Goal: Register for event/course

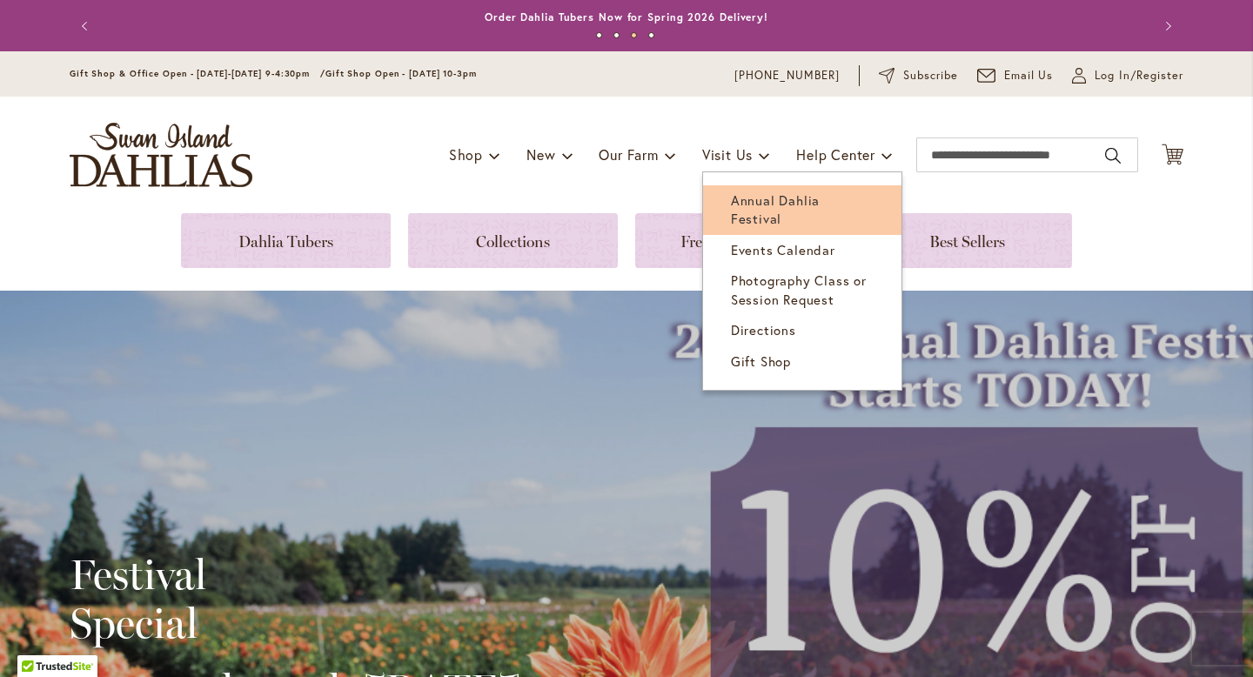
click at [747, 198] on span "Annual Dahlia Festival" at bounding box center [775, 209] width 89 height 36
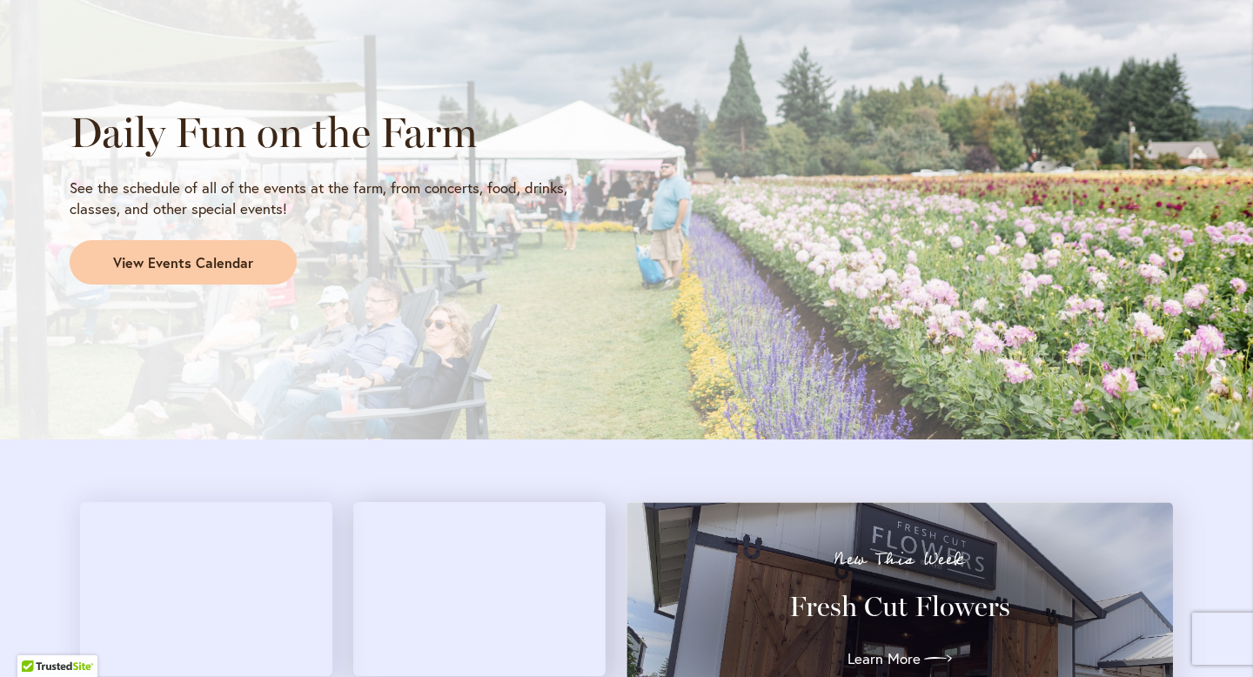
scroll to position [1544, 0]
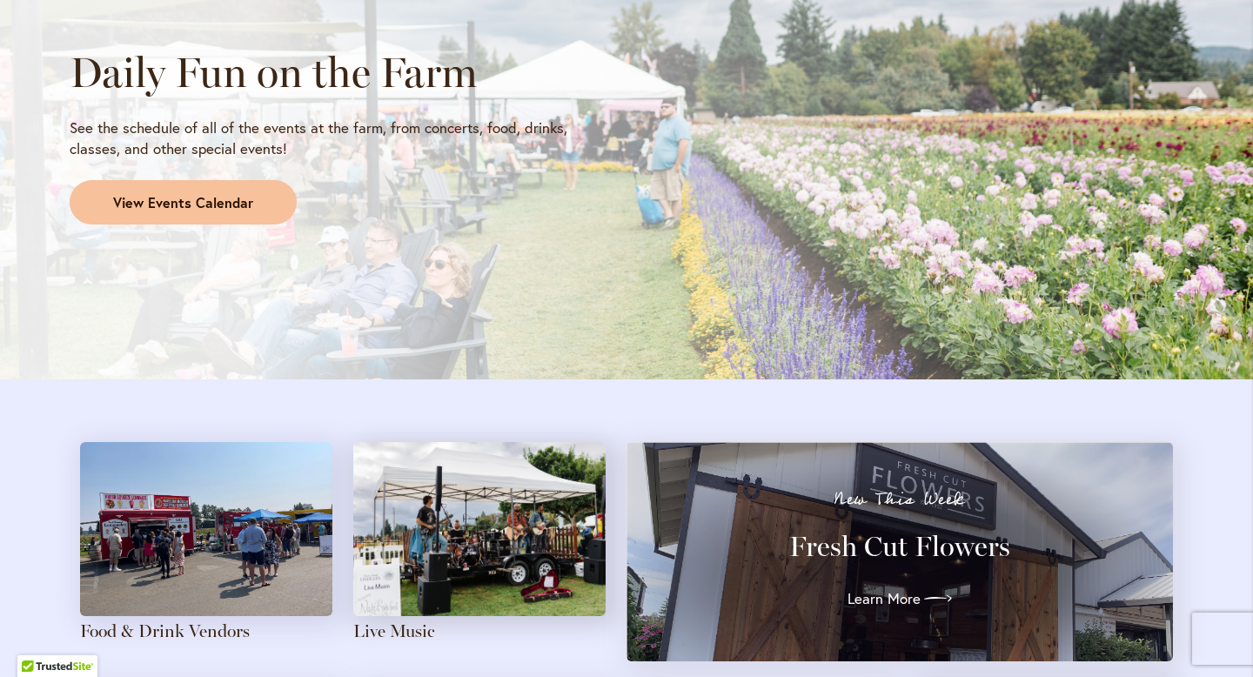
click at [219, 210] on span "View Events Calendar" at bounding box center [183, 203] width 140 height 20
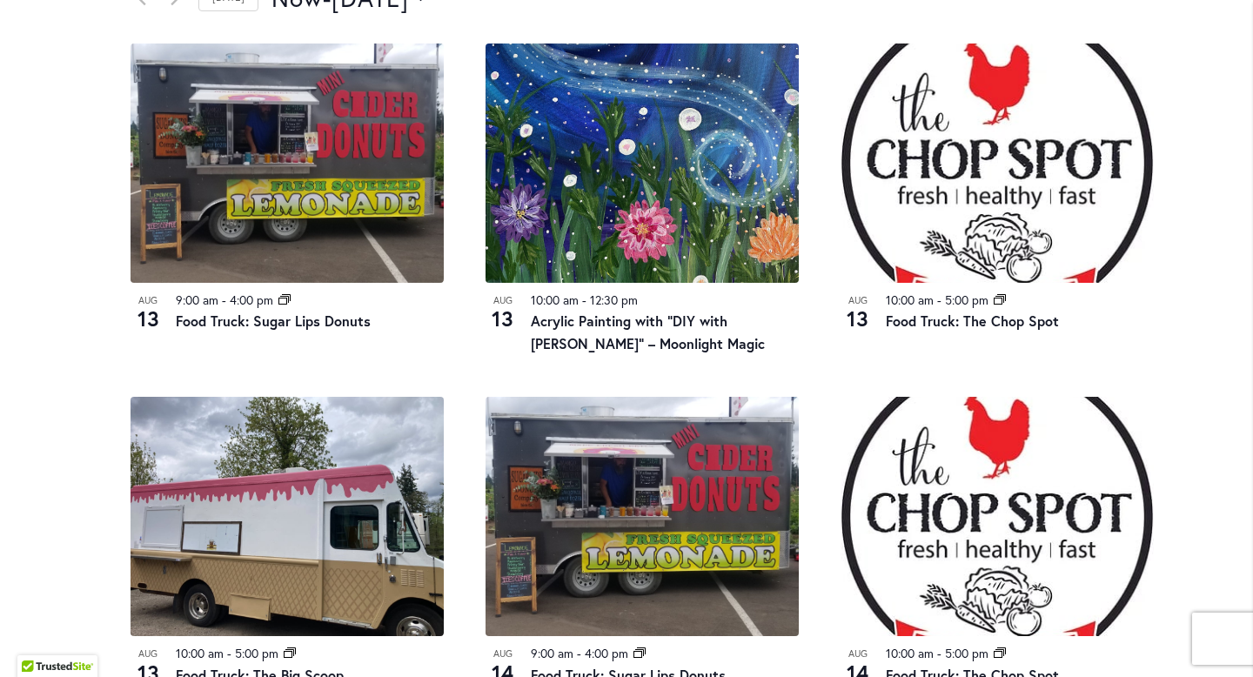
scroll to position [370, 0]
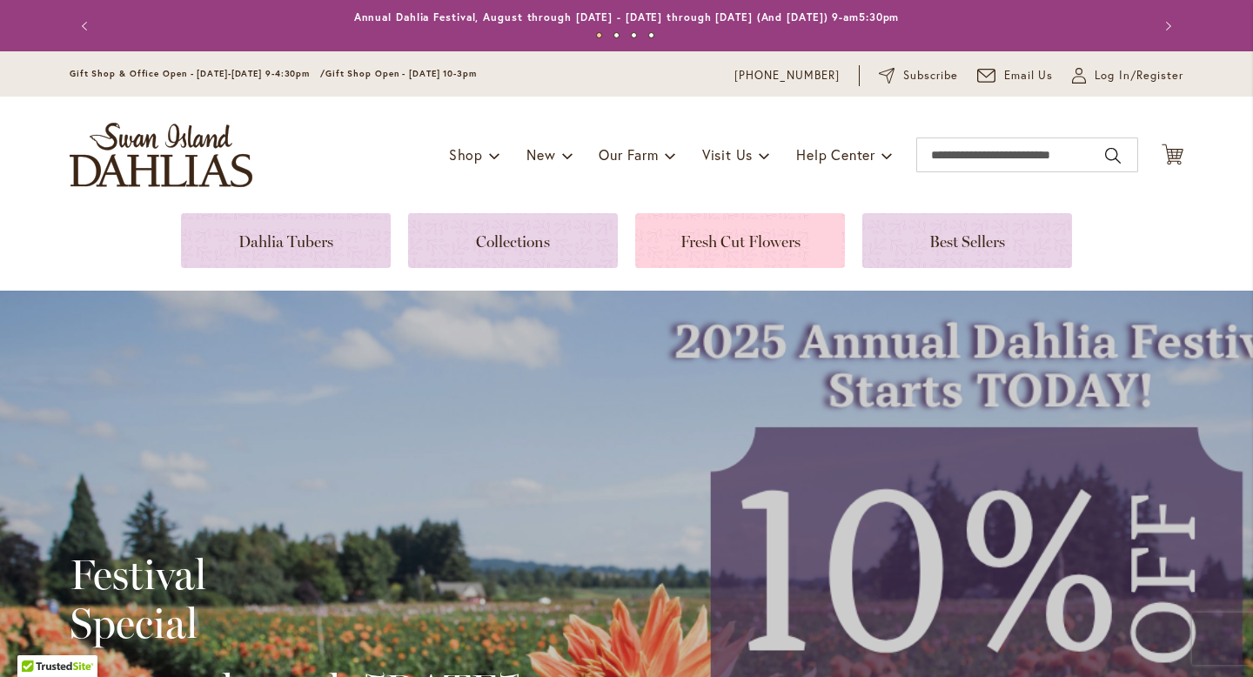
click at [783, 242] on link at bounding box center [740, 240] width 210 height 55
